Goal: Information Seeking & Learning: Check status

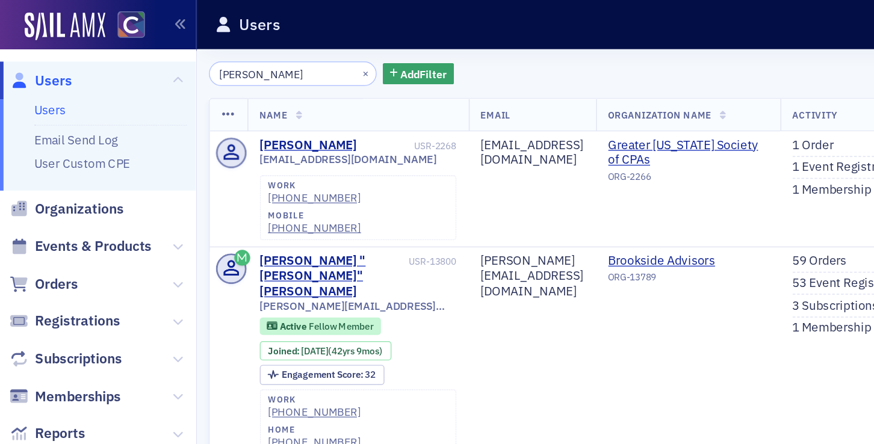
scroll to position [0, 1]
click at [42, 54] on span "Users" at bounding box center [36, 55] width 25 height 13
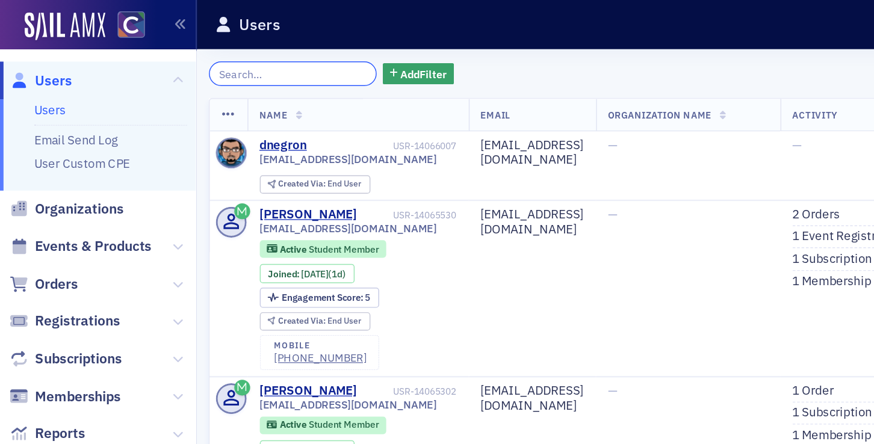
click at [178, 52] on input "search" at bounding box center [200, 50] width 115 height 17
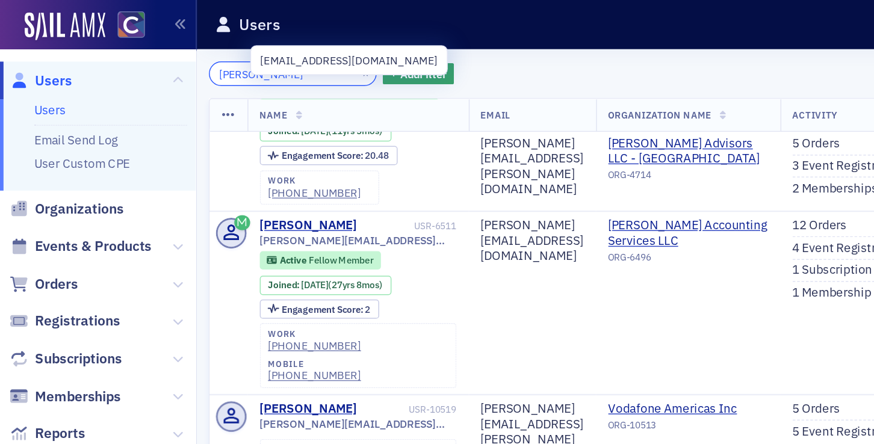
scroll to position [85, 0]
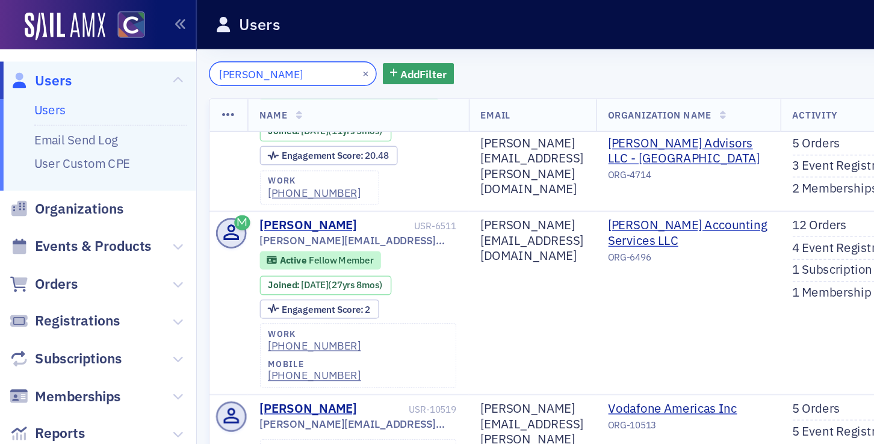
type input "lori becker"
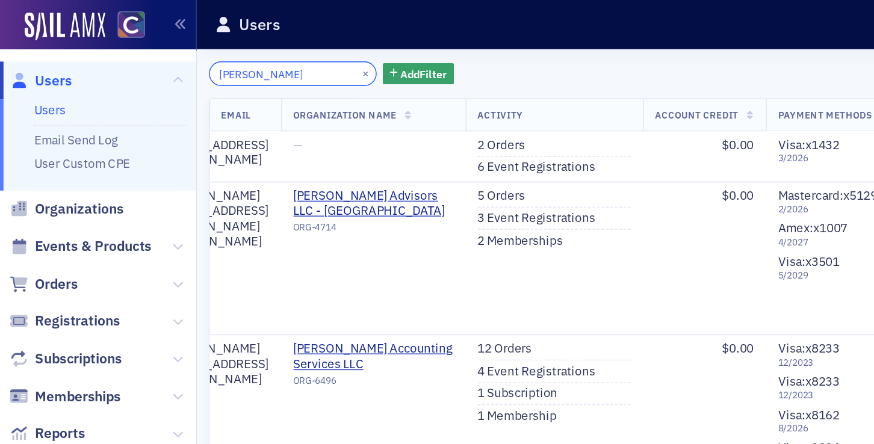
scroll to position [0, 223]
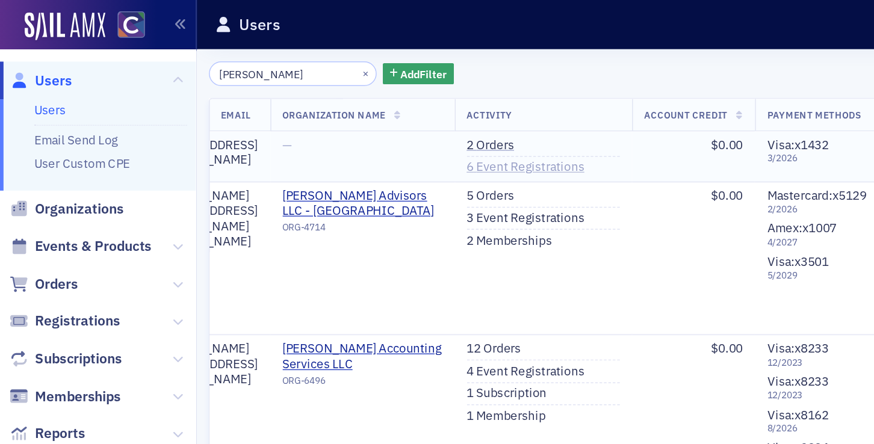
click at [380, 117] on link "6 Event Registrations" at bounding box center [360, 115] width 81 height 11
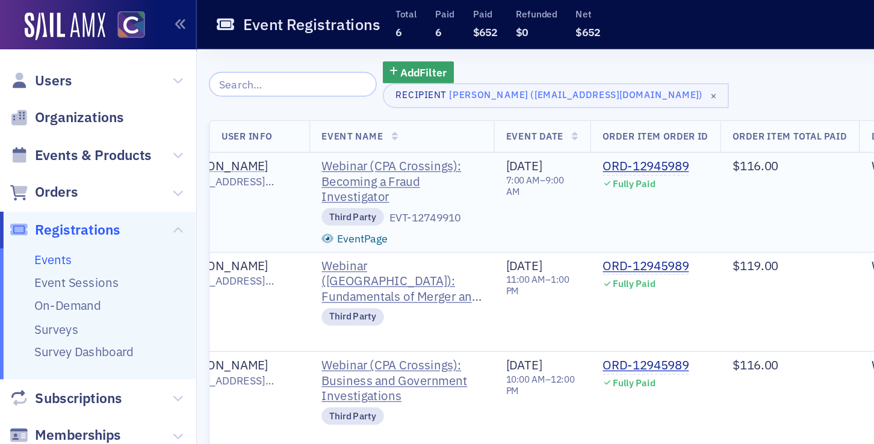
scroll to position [0, 82]
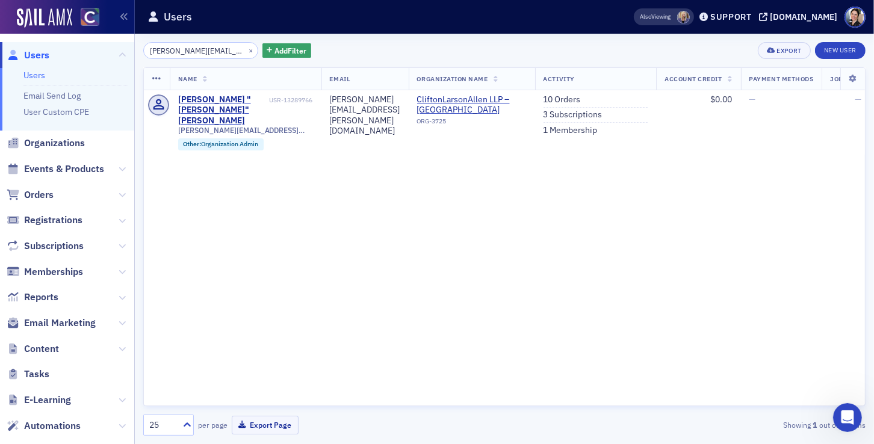
click at [43, 54] on span "Users" at bounding box center [36, 55] width 25 height 13
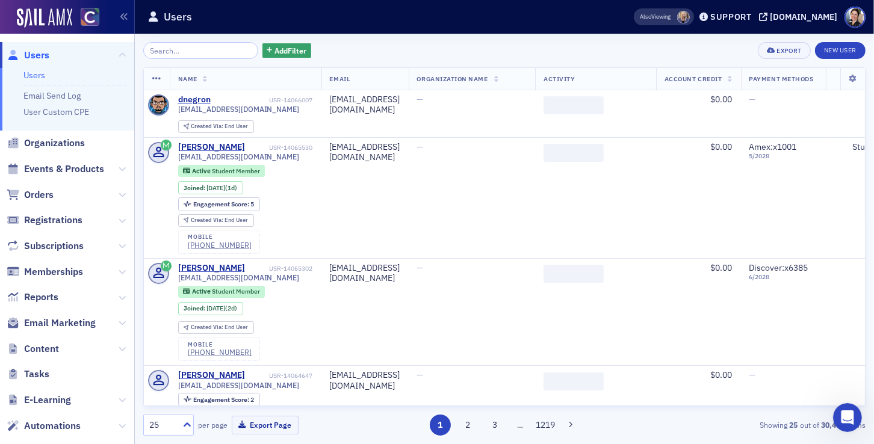
click at [188, 52] on input "search" at bounding box center [200, 50] width 115 height 17
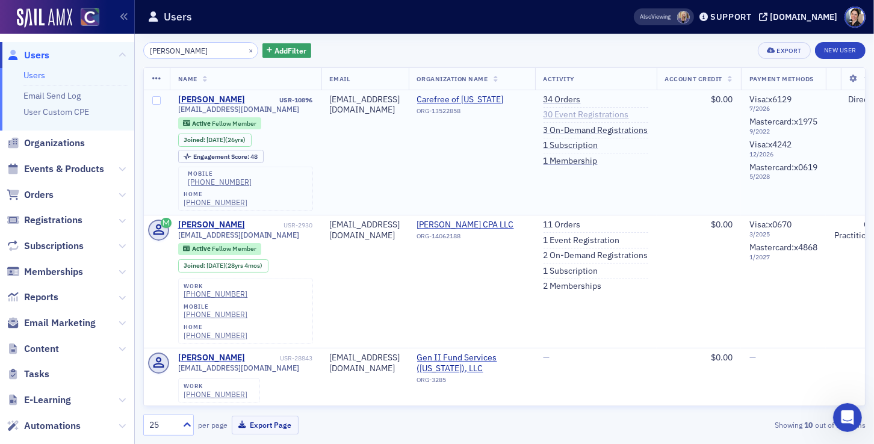
type input "[PERSON_NAME]"
click at [629, 115] on link "30 Event Registrations" at bounding box center [585, 115] width 85 height 11
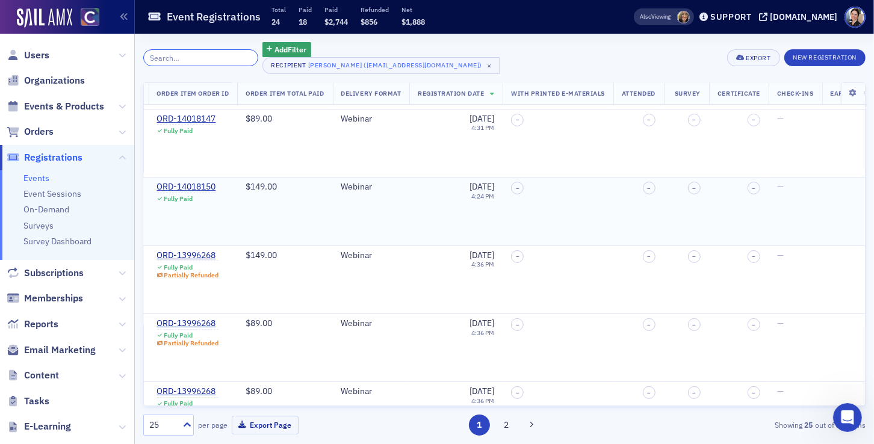
scroll to position [64, 375]
click at [218, 210] on td "ORD-14018150 Fully Paid" at bounding box center [188, 212] width 89 height 68
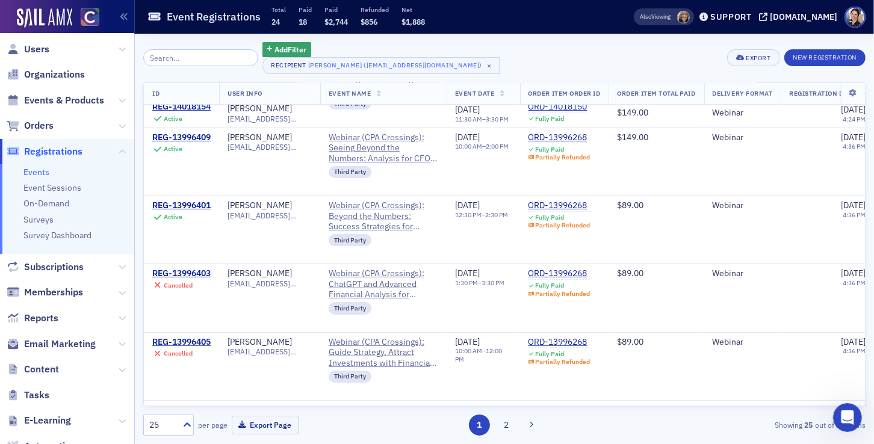
scroll to position [185, 0]
